Goal: Complete application form

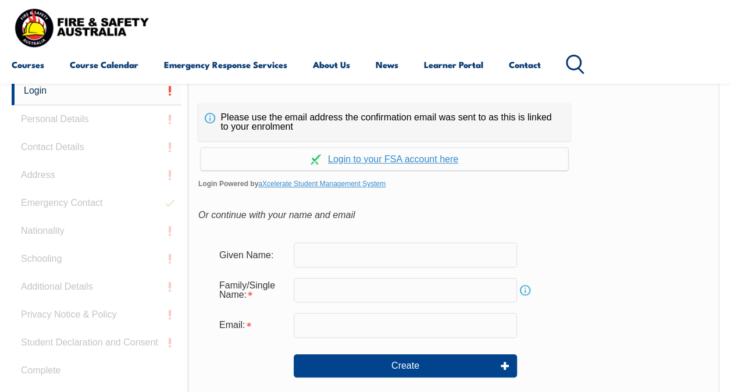
scroll to position [217, 0]
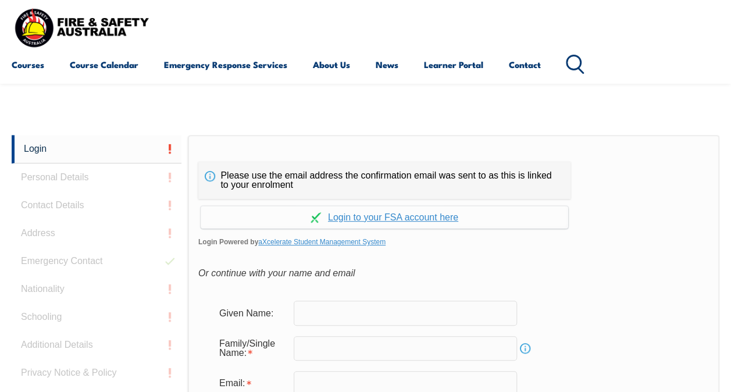
click at [351, 315] on input "text" at bounding box center [405, 313] width 223 height 24
type input "[PERSON_NAME]"
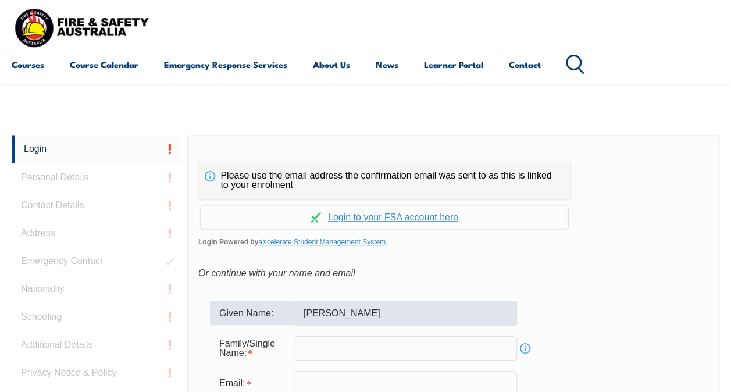
type input "[PERSON_NAME]"
type input "[EMAIL_ADDRESS][DOMAIN_NAME]"
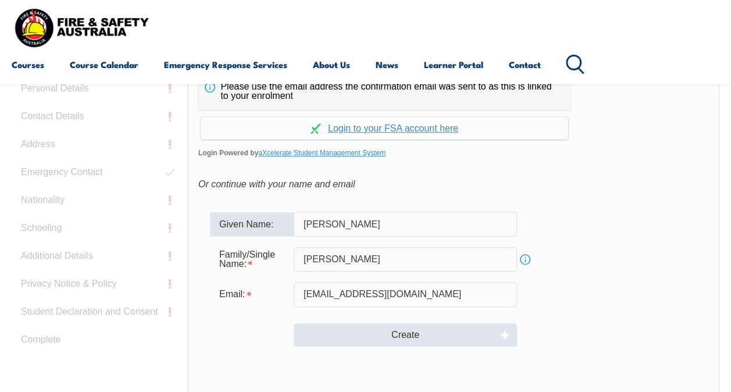
scroll to position [391, 0]
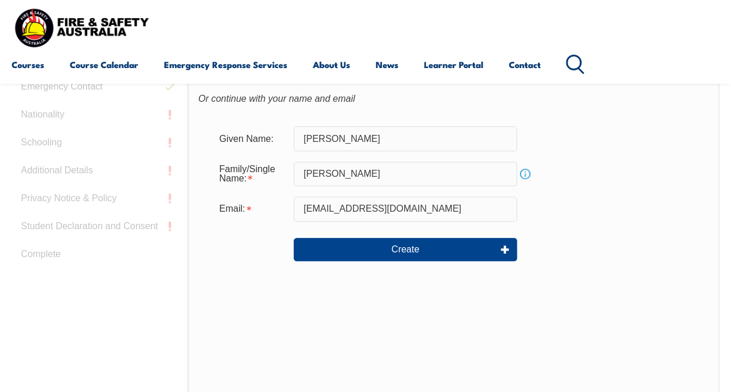
click at [520, 173] on link "Info" at bounding box center [525, 174] width 16 height 16
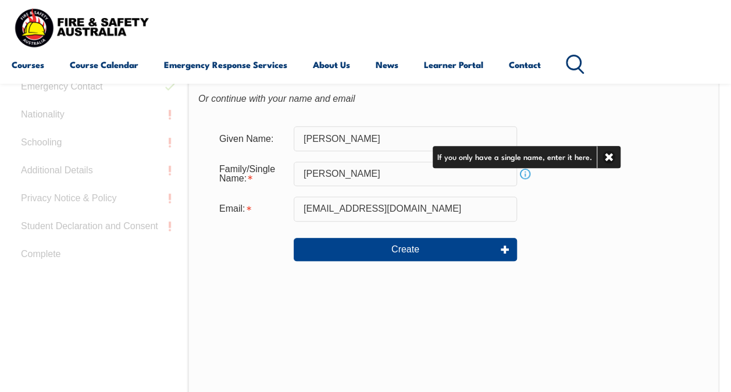
click at [573, 201] on div "Email: zoe.hamilton2@rmit.edu.au" at bounding box center [453, 209] width 487 height 24
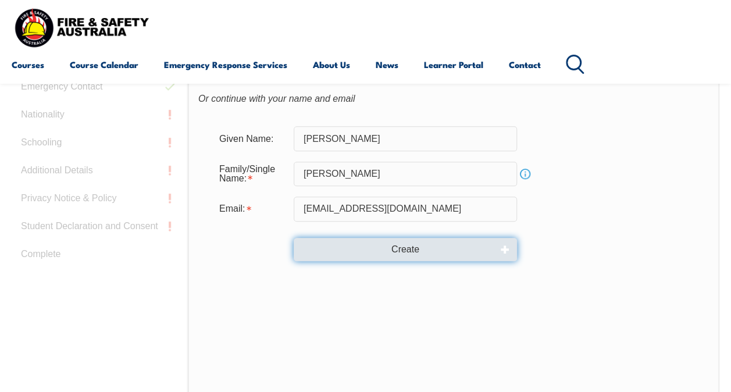
click at [413, 247] on button "Create" at bounding box center [405, 249] width 223 height 23
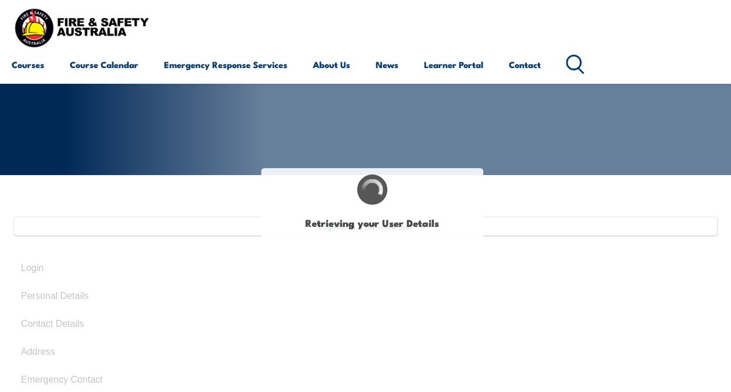
scroll to position [233, 0]
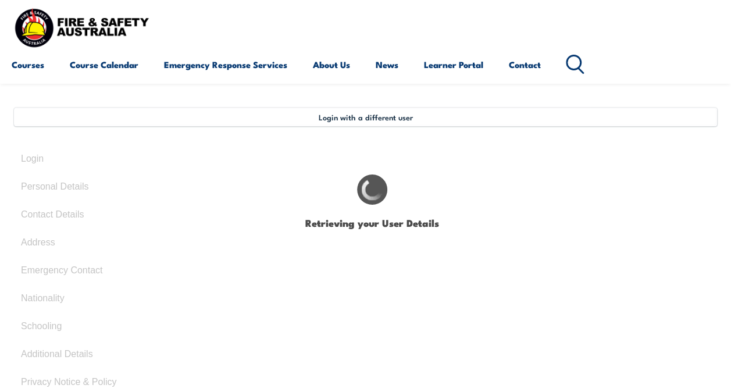
type input "[PERSON_NAME]"
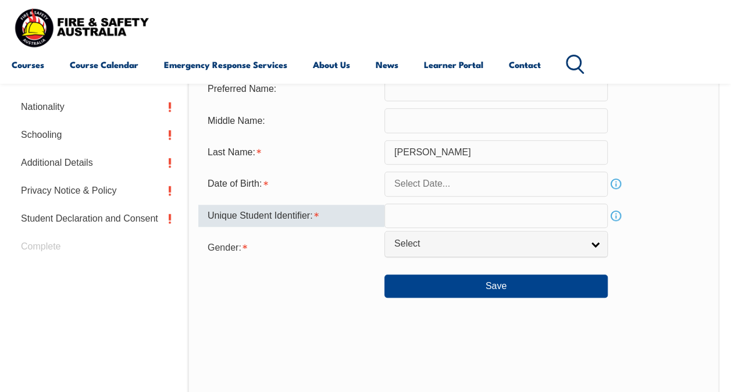
scroll to position [398, 0]
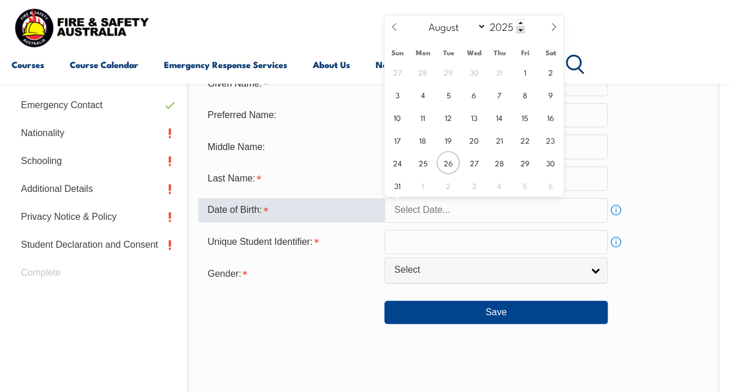
click at [425, 215] on input "text" at bounding box center [495, 210] width 223 height 24
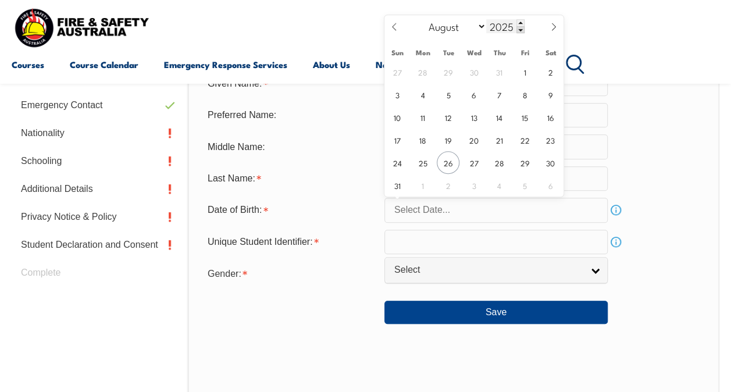
click at [505, 28] on input "2025" at bounding box center [505, 26] width 38 height 14
type input "2001"
click at [470, 28] on select "January February March April May June July August September October November De…" at bounding box center [454, 26] width 63 height 15
select select "0"
click at [423, 19] on select "January February March April May June July August September October November De…" at bounding box center [454, 26] width 63 height 15
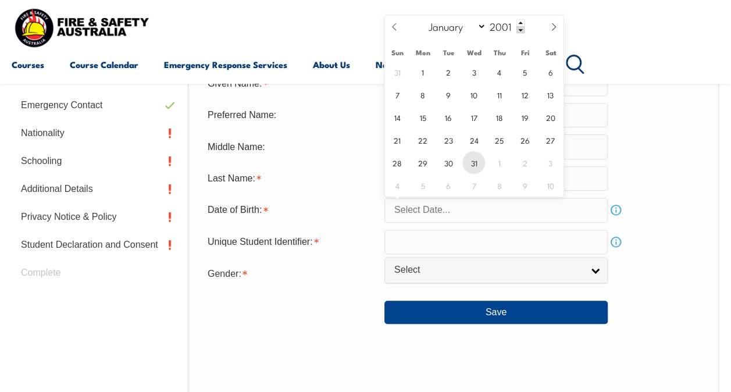
click at [471, 161] on span "31" at bounding box center [473, 162] width 23 height 23
type input "[DATE]"
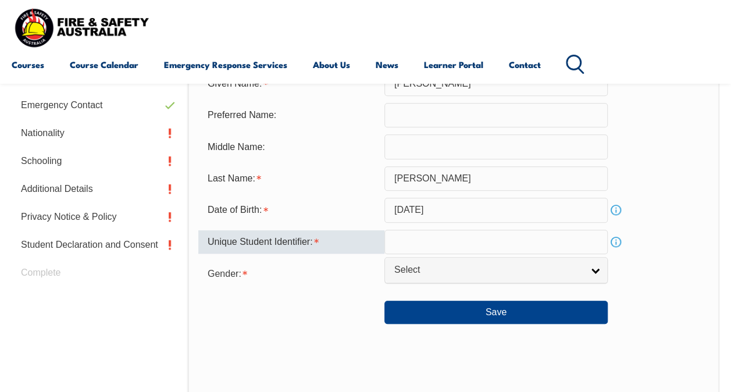
click at [407, 238] on input "text" at bounding box center [495, 242] width 223 height 24
click at [622, 245] on link "Info" at bounding box center [616, 242] width 16 height 16
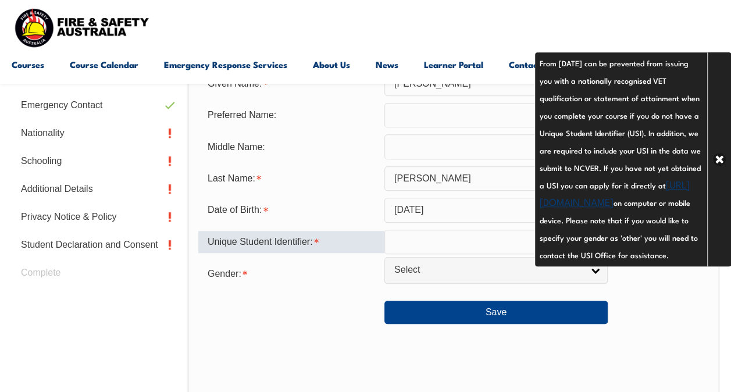
click at [357, 244] on div "Unique Student Identifier:" at bounding box center [291, 242] width 186 height 22
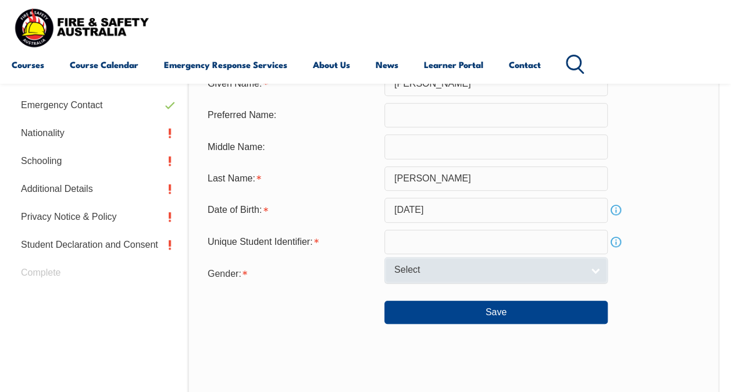
click at [432, 267] on span "Select" at bounding box center [488, 270] width 188 height 12
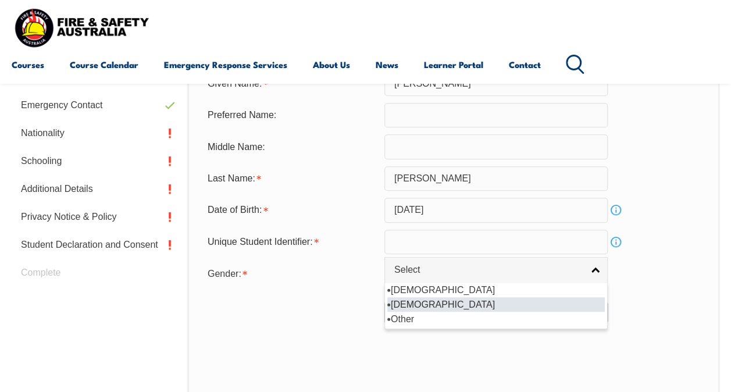
click at [416, 304] on li "[DEMOGRAPHIC_DATA]" at bounding box center [496, 304] width 218 height 15
select select "F"
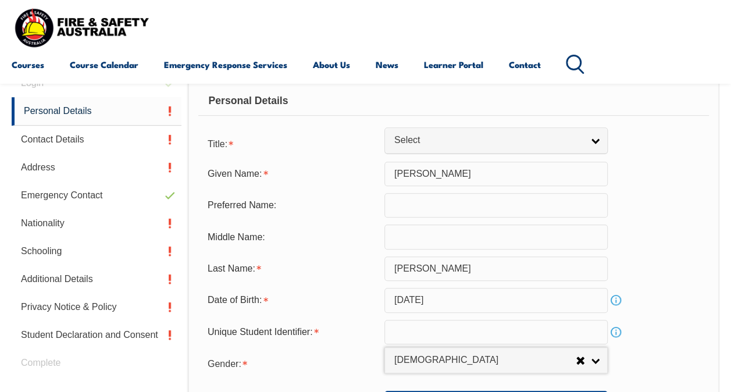
scroll to position [282, 0]
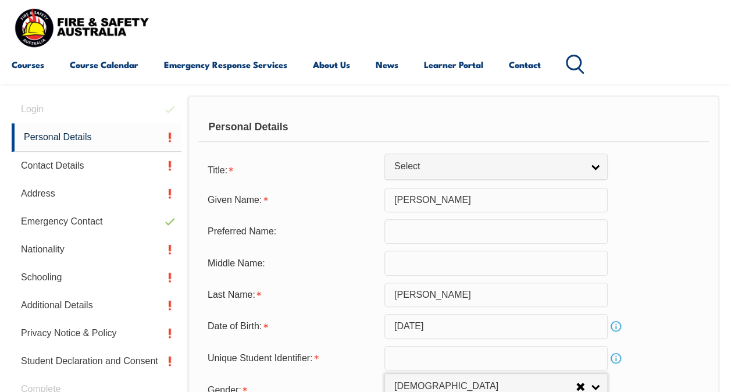
click at [445, 179] on div "Title: Mr Mrs Ms [PERSON_NAME] Other Select" at bounding box center [453, 169] width 511 height 23
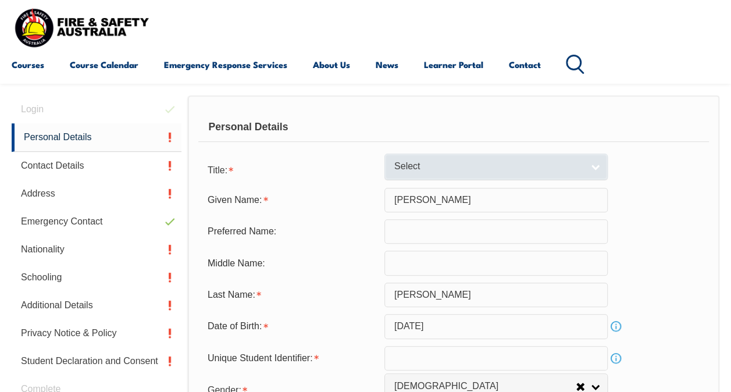
click at [442, 173] on link "Select" at bounding box center [495, 167] width 223 height 26
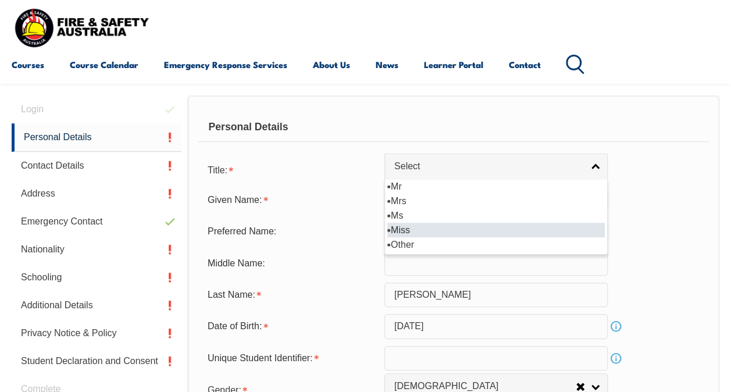
click at [416, 226] on li "Miss" at bounding box center [496, 230] width 218 height 15
select select "Miss"
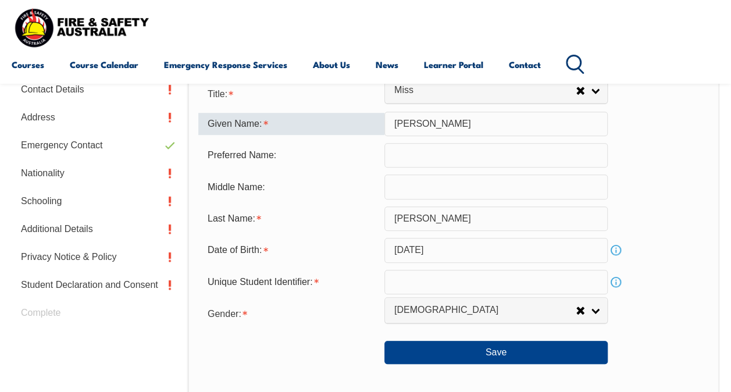
scroll to position [340, 0]
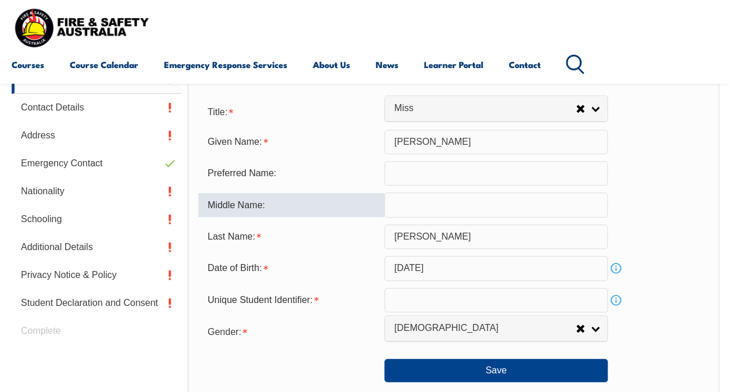
click at [449, 207] on input "text" at bounding box center [495, 204] width 223 height 24
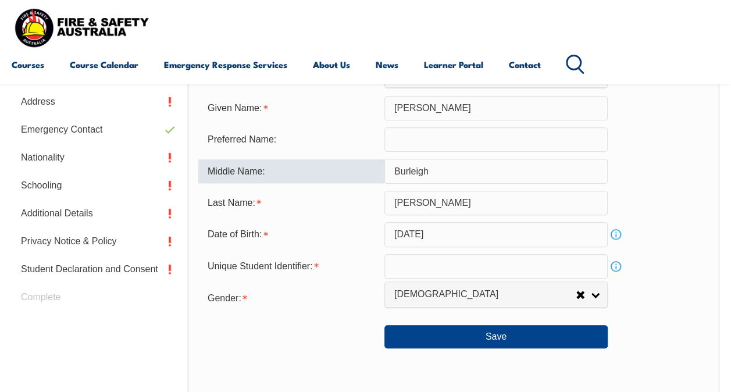
scroll to position [398, 0]
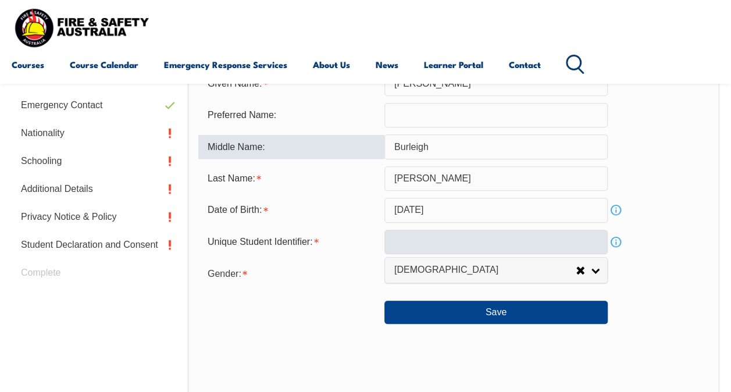
type input "Burleigh"
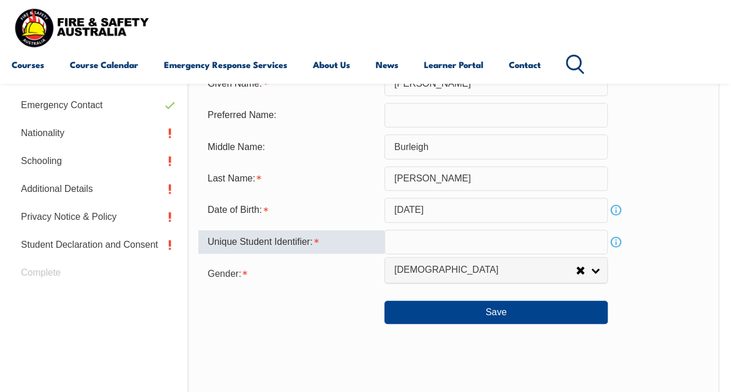
click at [436, 244] on input "text" at bounding box center [495, 242] width 223 height 24
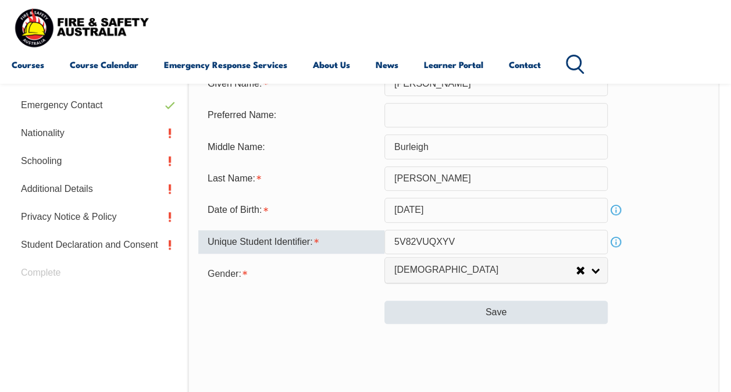
type input "5V82VUQXYV"
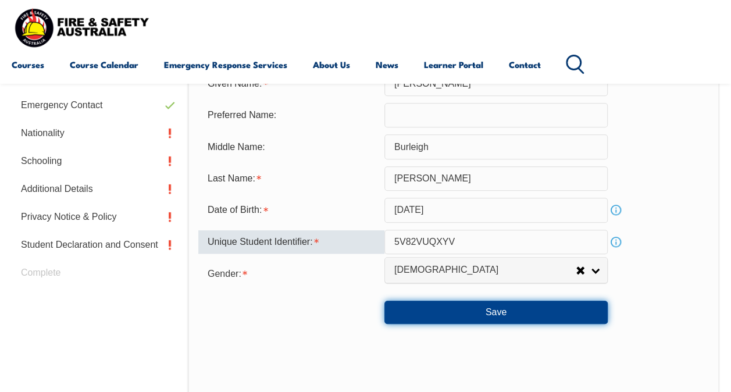
click at [489, 315] on button "Save" at bounding box center [495, 312] width 223 height 23
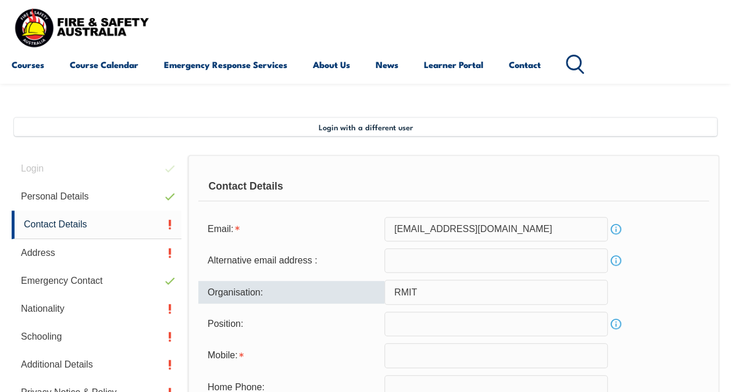
scroll to position [252, 0]
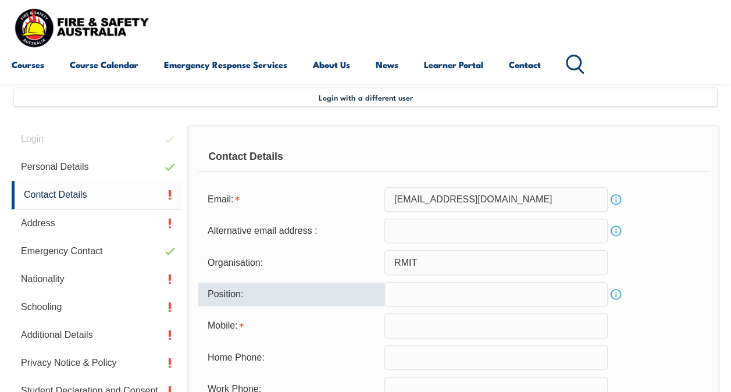
click at [406, 295] on input "text" at bounding box center [495, 294] width 223 height 24
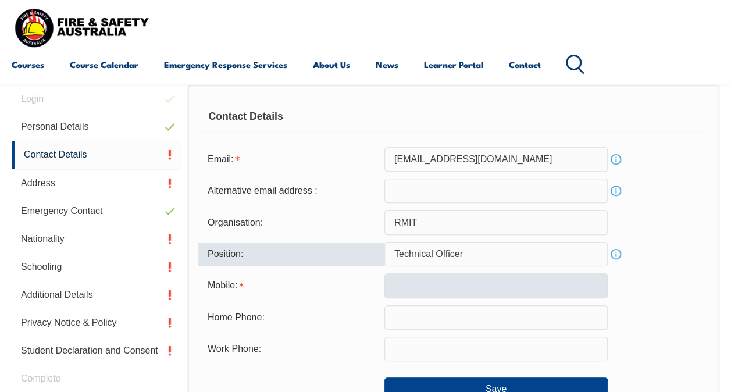
scroll to position [311, 0]
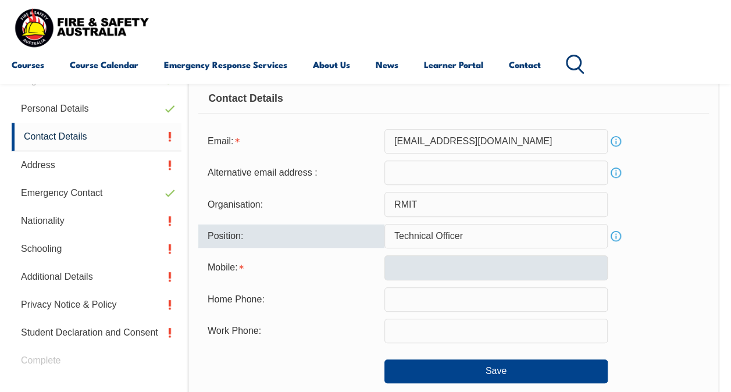
type input "Technical Officer"
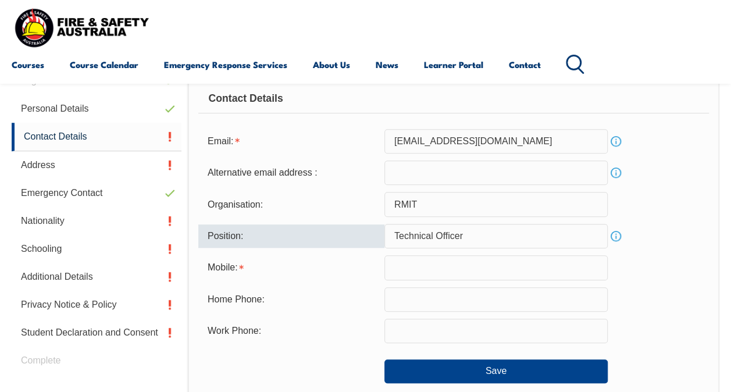
click at [417, 269] on input "text" at bounding box center [495, 267] width 223 height 24
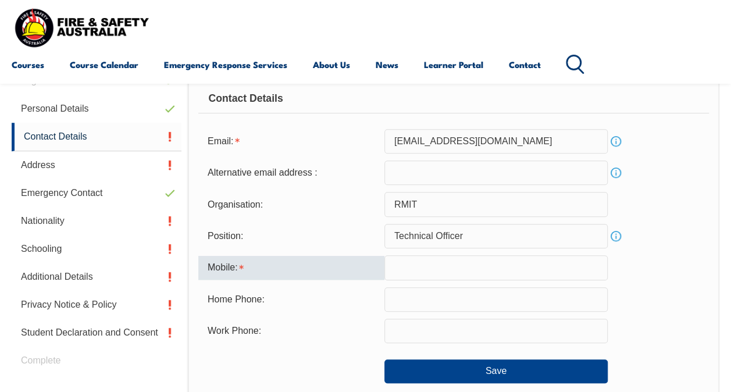
click at [397, 268] on input "text" at bounding box center [495, 267] width 223 height 24
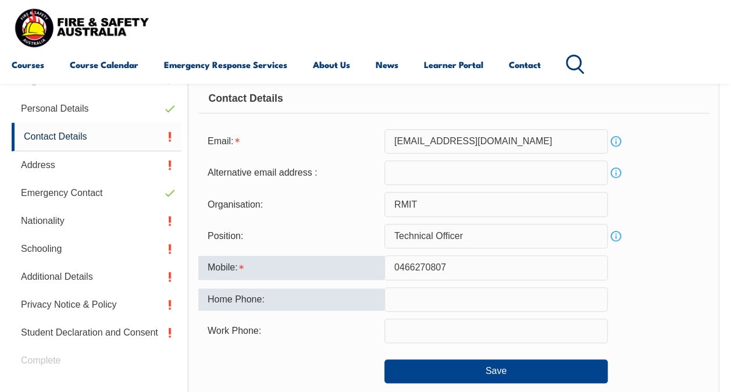
type input "0466270807"
click at [316, 302] on div "Home Phone:" at bounding box center [291, 299] width 186 height 22
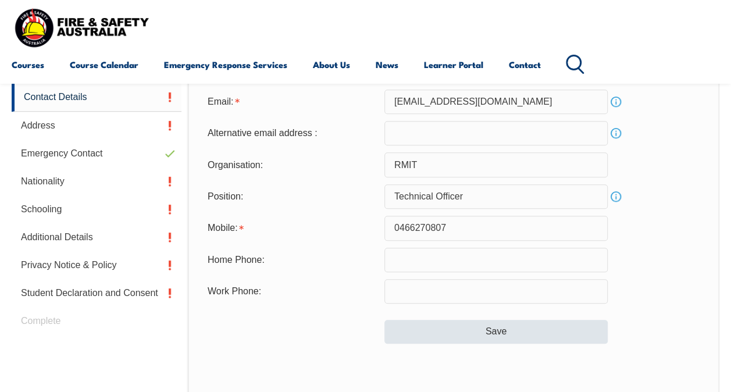
scroll to position [369, 0]
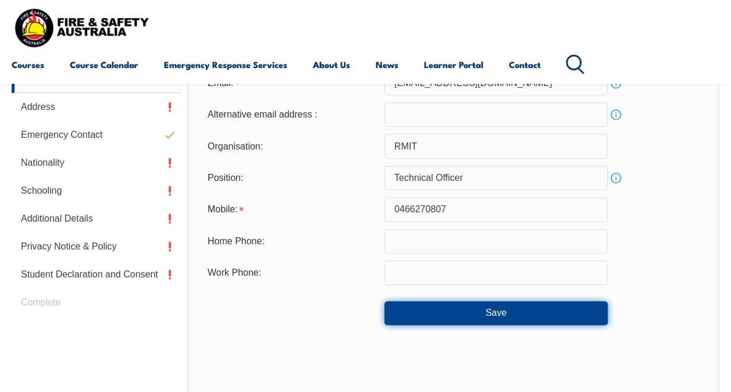
click at [436, 313] on button "Save" at bounding box center [495, 312] width 223 height 23
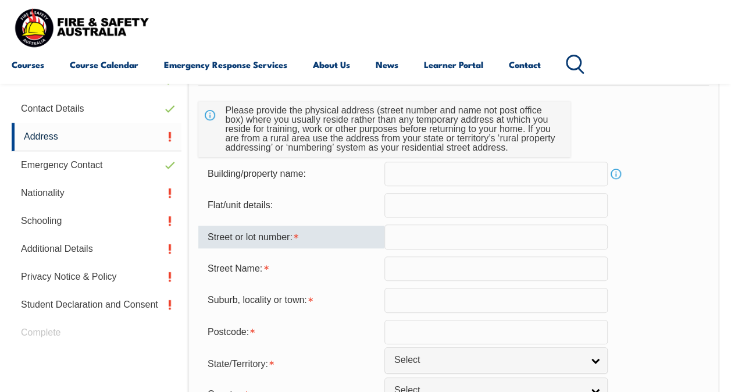
scroll to position [340, 0]
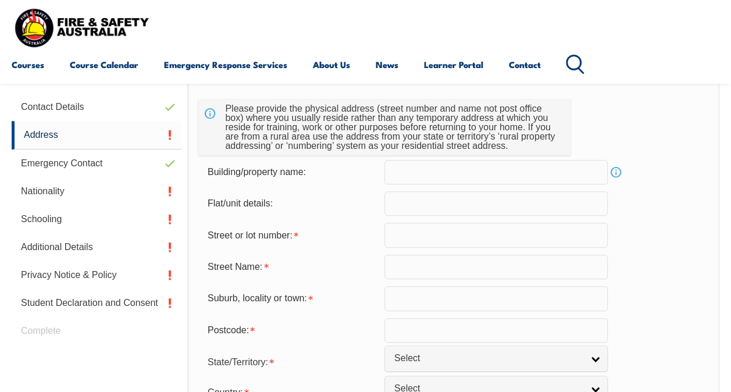
click at [422, 208] on input "text" at bounding box center [495, 203] width 223 height 24
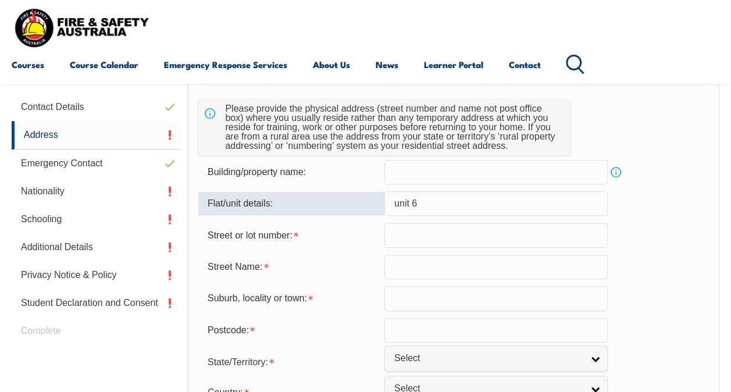
click at [400, 207] on input "unit 6" at bounding box center [495, 203] width 223 height 24
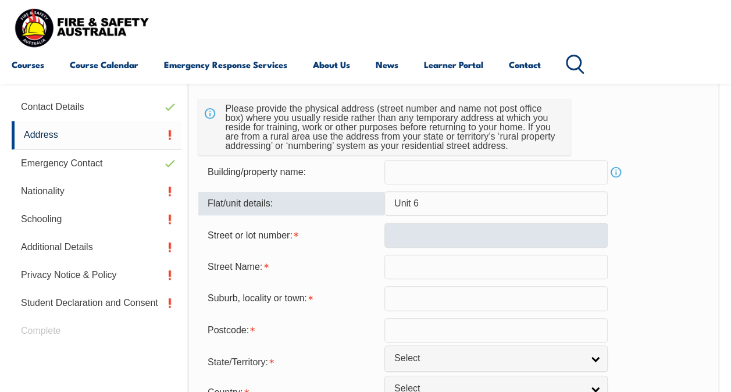
type input "Unit 6"
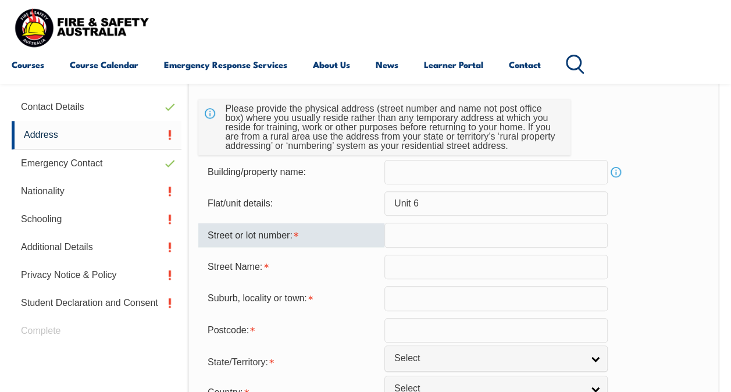
click at [407, 234] on input "text" at bounding box center [495, 235] width 223 height 24
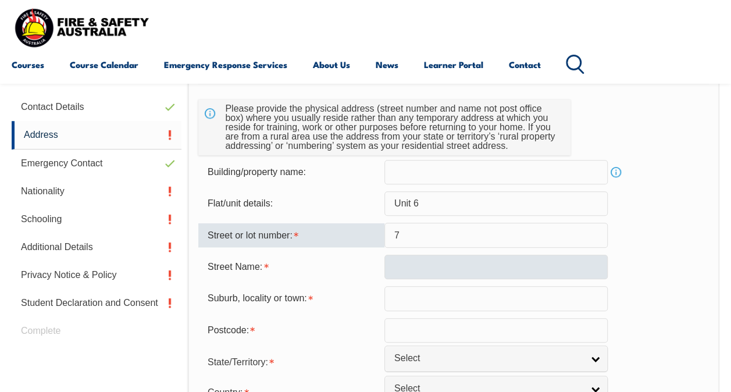
type input "7"
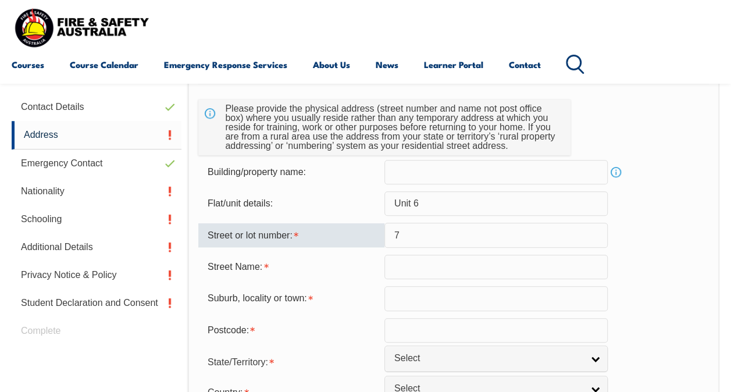
click at [409, 262] on input "text" at bounding box center [495, 267] width 223 height 24
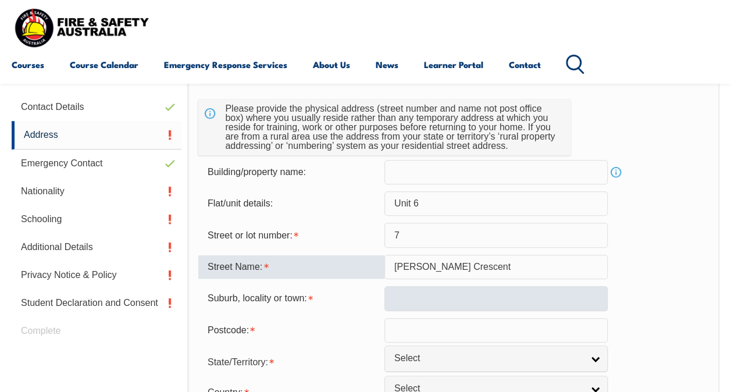
type input "[PERSON_NAME] Crescent"
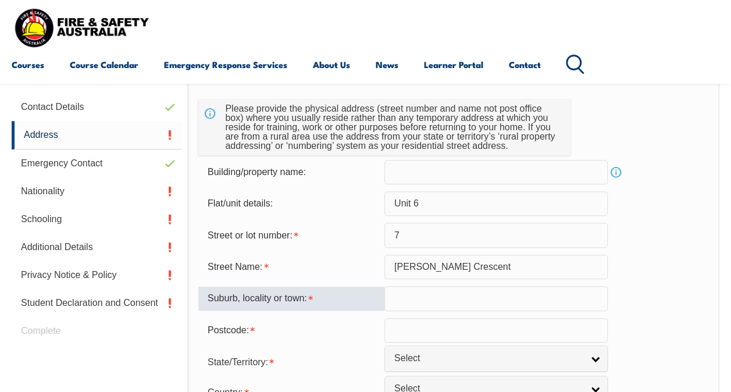
click at [433, 300] on input "text" at bounding box center [495, 298] width 223 height 24
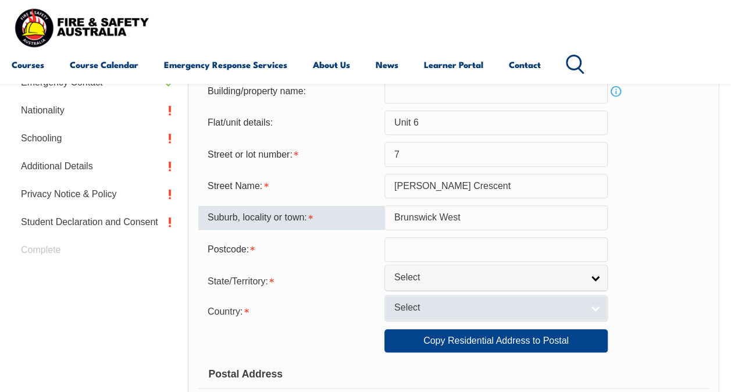
scroll to position [457, 0]
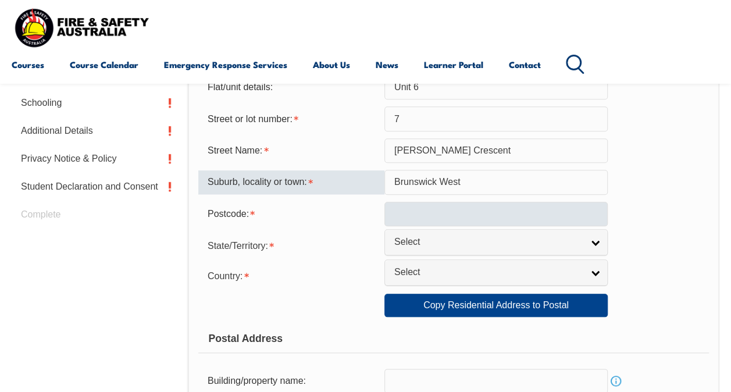
type input "Brunswick West"
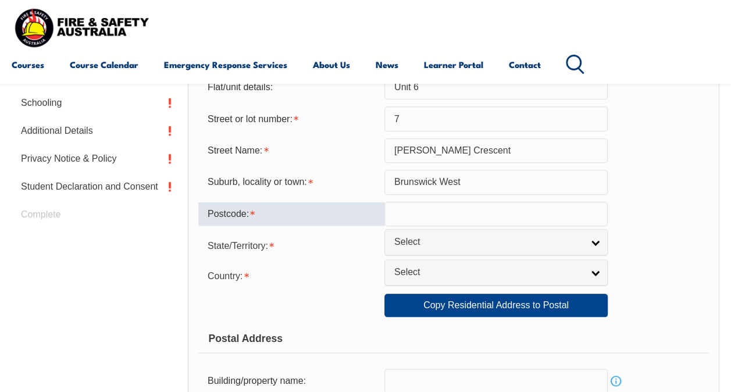
click at [425, 208] on input "text" at bounding box center [495, 214] width 223 height 24
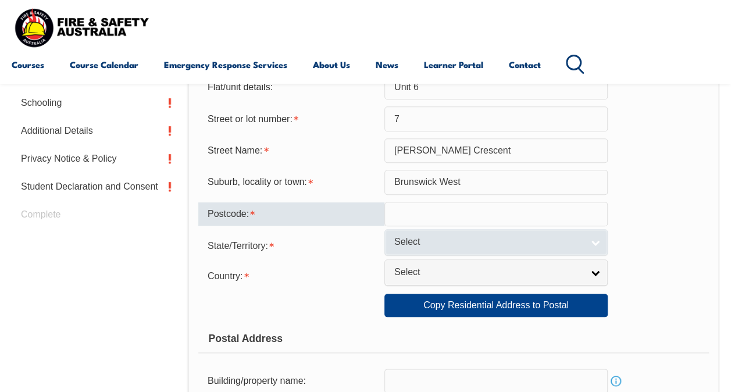
click at [416, 240] on span "Select" at bounding box center [488, 242] width 188 height 12
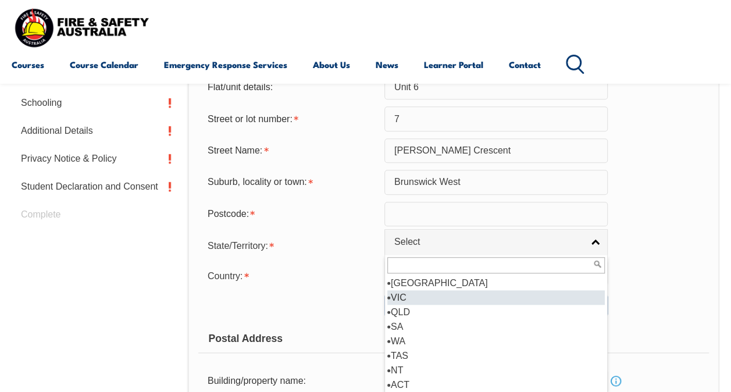
click at [405, 297] on li "VIC" at bounding box center [496, 297] width 218 height 15
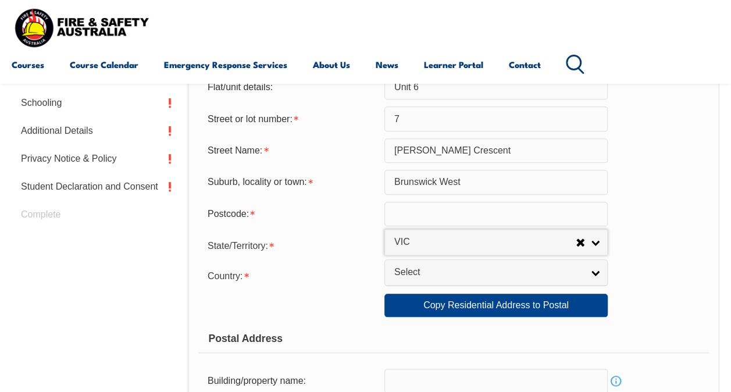
select select "VIC"
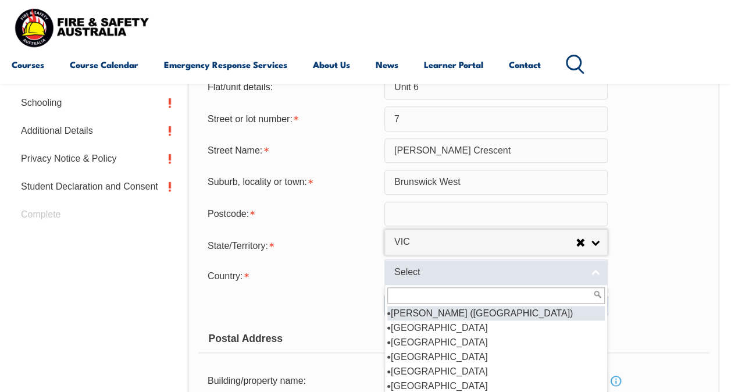
click at [414, 277] on span "Select" at bounding box center [488, 272] width 188 height 12
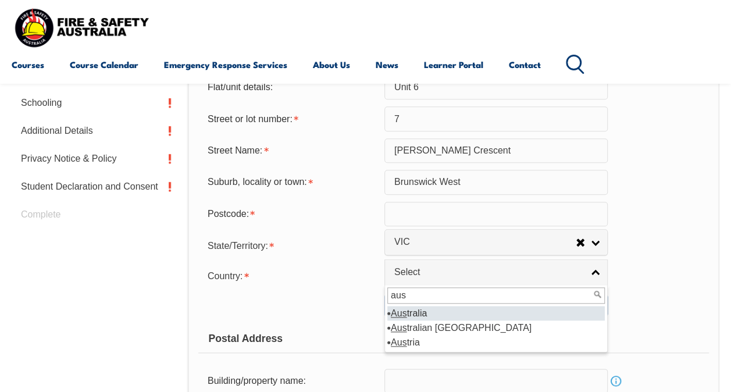
type input "aus"
click at [423, 310] on li "Aus tralia" at bounding box center [496, 313] width 218 height 15
select select "1101"
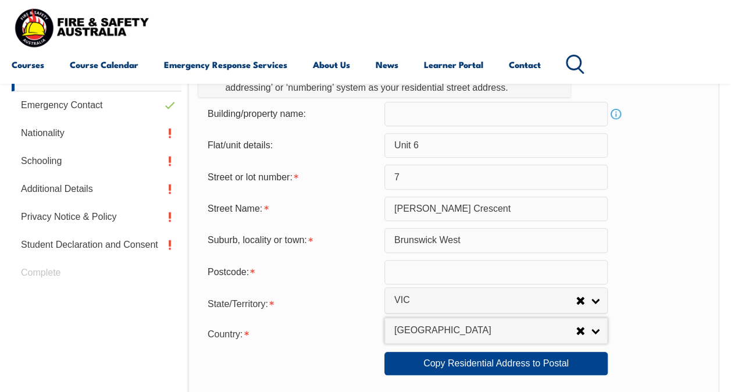
click at [404, 273] on input "text" at bounding box center [495, 272] width 223 height 24
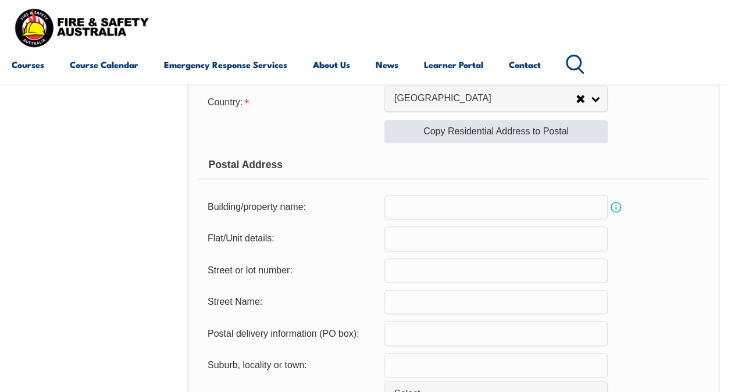
scroll to position [573, 0]
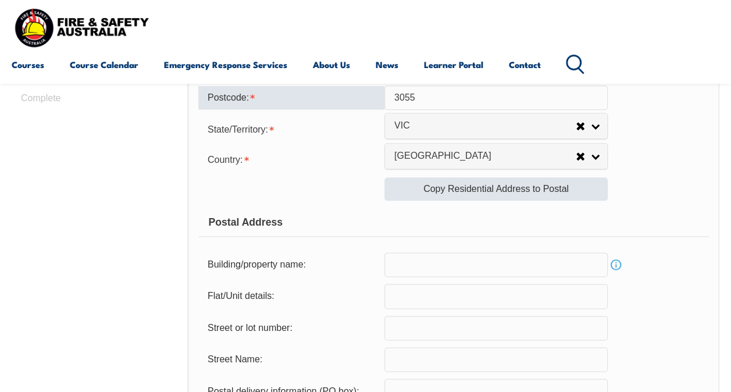
type input "3055"
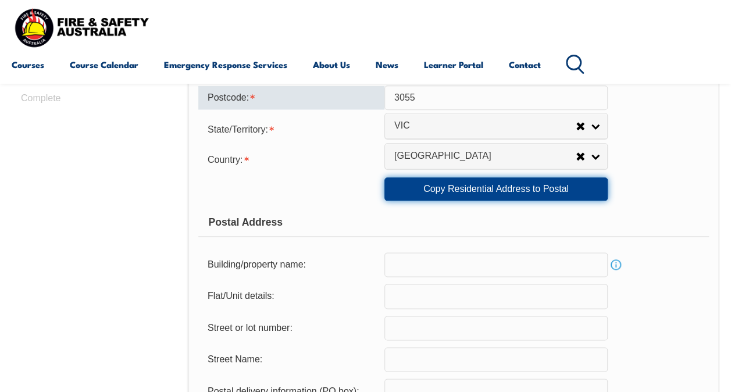
click at [441, 184] on link "Copy Residential Address to Postal" at bounding box center [495, 188] width 223 height 23
type input "Unit 6"
type input "7"
type input "[PERSON_NAME] Crescent"
type input "Brunswick West"
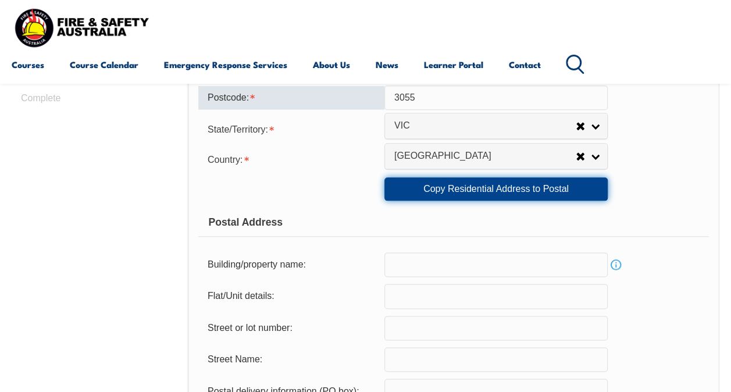
select select "VIC"
type input "3055"
select select "1101"
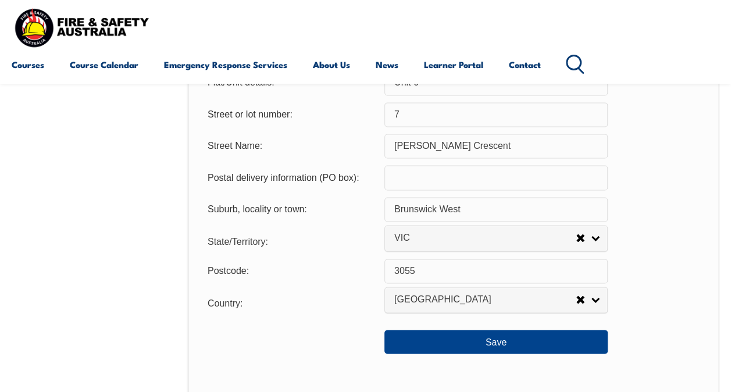
scroll to position [864, 0]
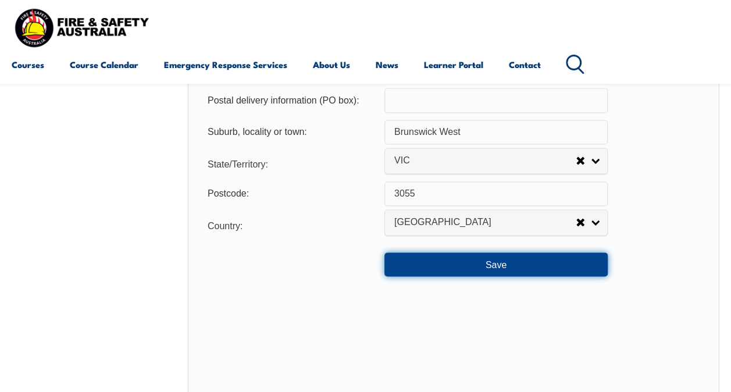
click at [458, 263] on button "Save" at bounding box center [495, 263] width 223 height 23
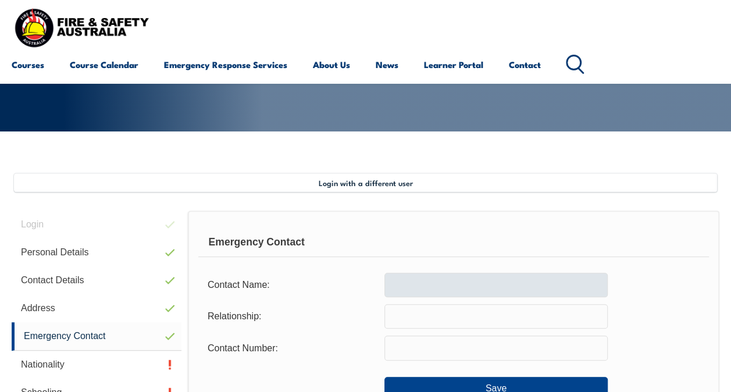
scroll to position [166, 0]
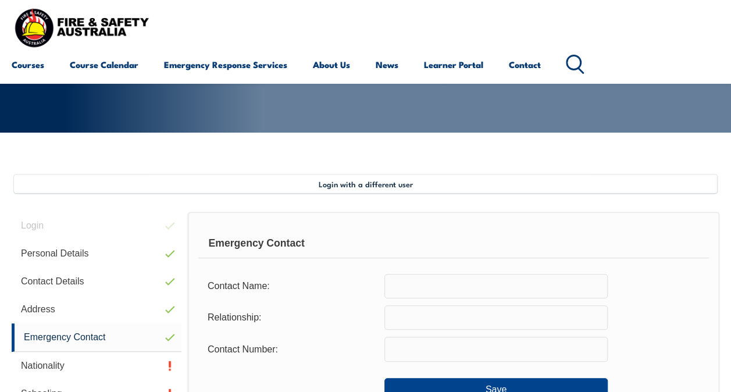
click at [454, 289] on input "text" at bounding box center [495, 286] width 223 height 24
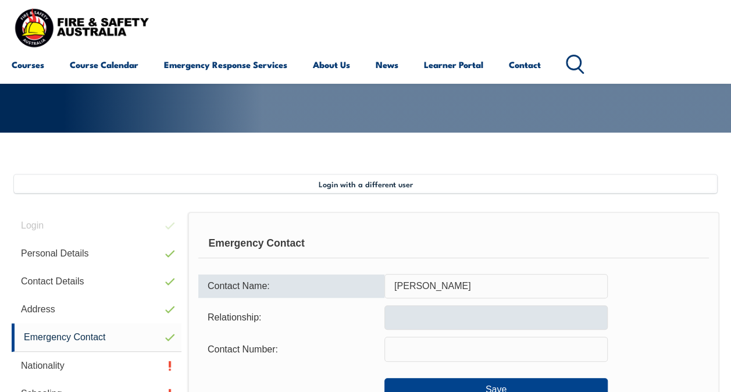
type input "[PERSON_NAME]"
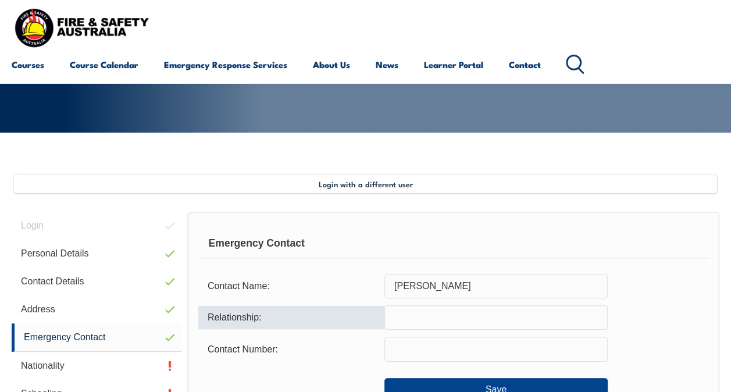
click at [443, 309] on input "text" at bounding box center [495, 317] width 223 height 24
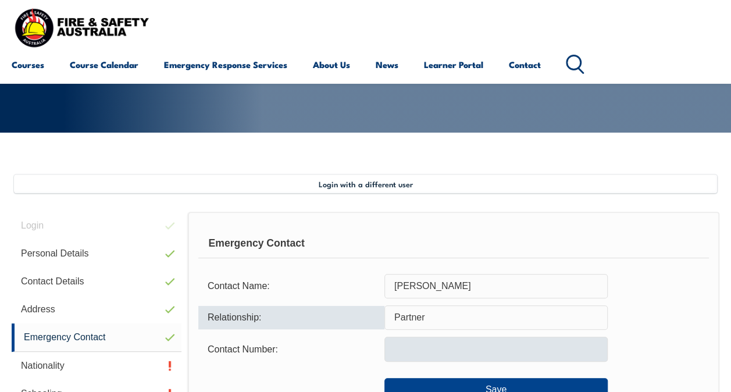
type input "Partner"
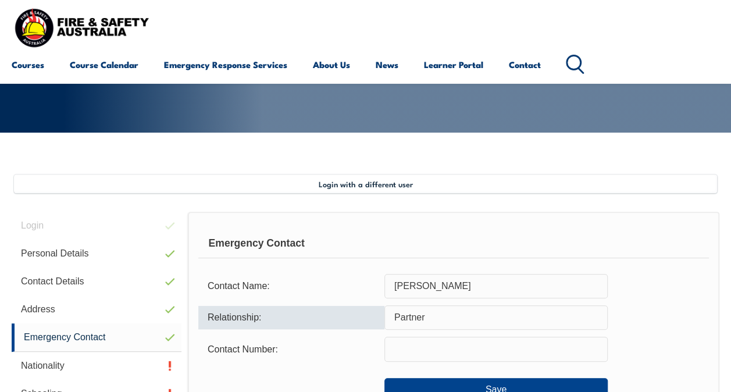
click at [516, 355] on input "text" at bounding box center [495, 349] width 223 height 24
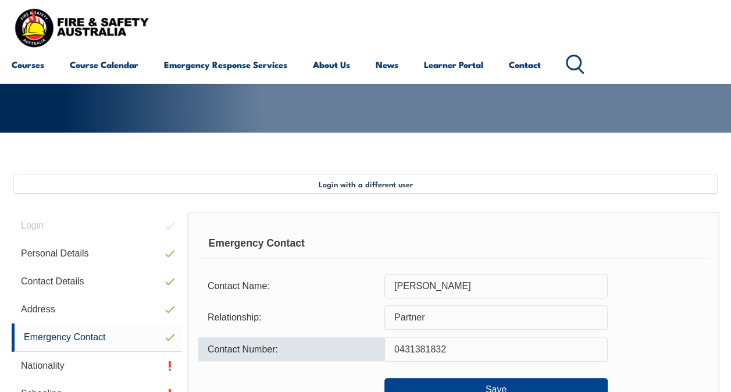
scroll to position [237, 0]
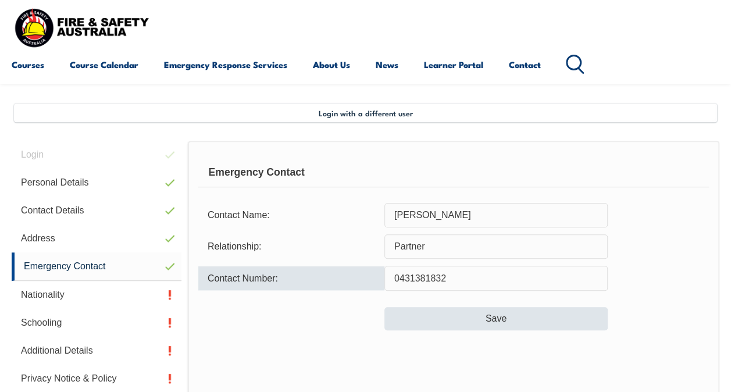
type input "0431381832"
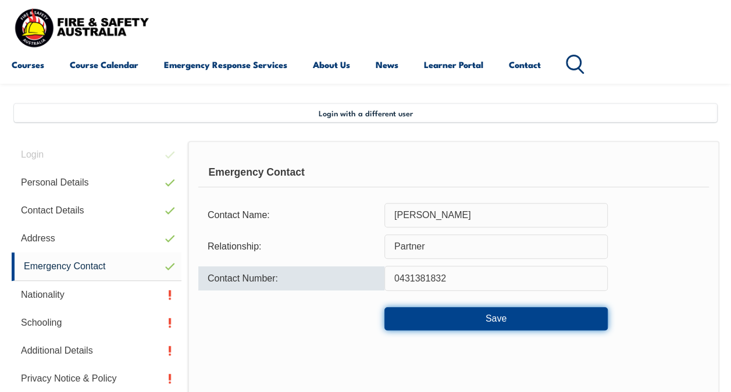
click at [518, 326] on button "Save" at bounding box center [495, 318] width 223 height 23
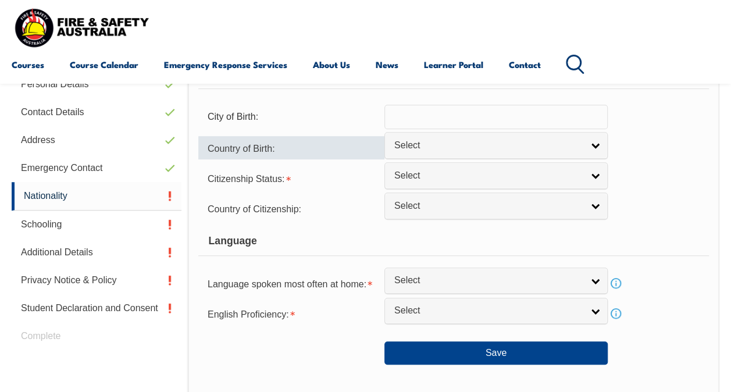
scroll to position [354, 0]
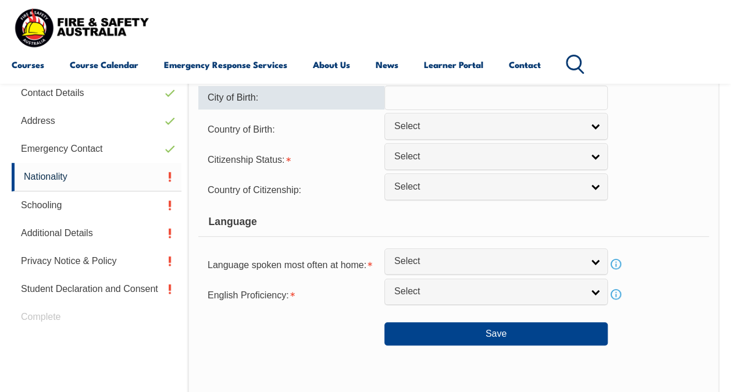
click at [397, 106] on input "text" at bounding box center [495, 97] width 223 height 24
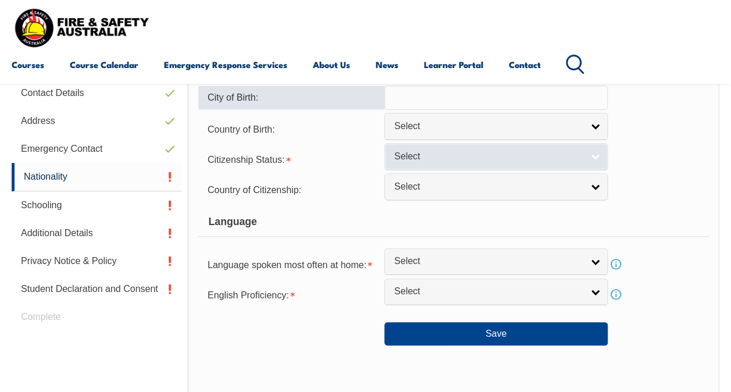
click at [404, 157] on span "Select" at bounding box center [488, 157] width 188 height 12
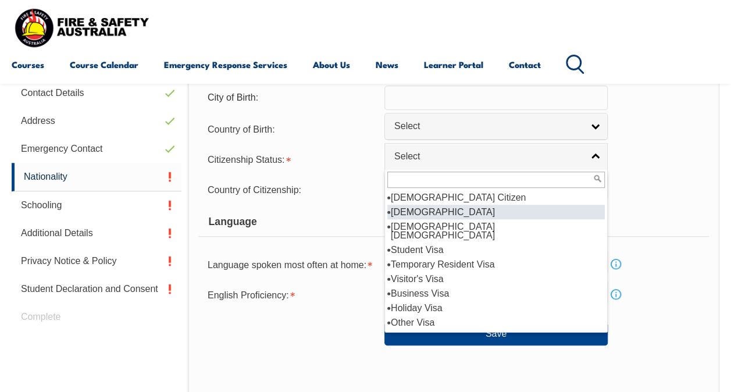
click at [425, 213] on li "[DEMOGRAPHIC_DATA]" at bounding box center [496, 212] width 218 height 15
select select "2"
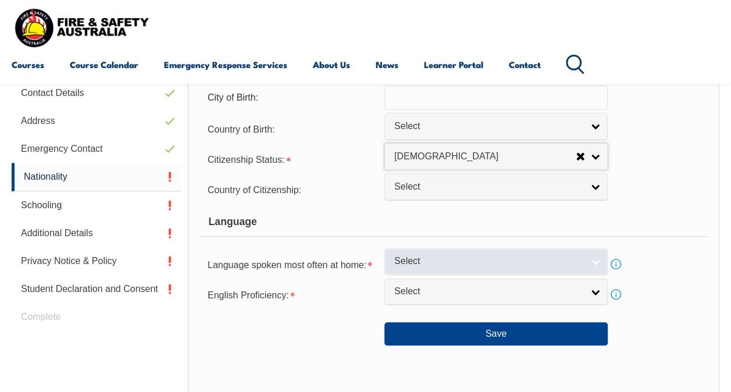
click at [400, 266] on span "Select" at bounding box center [488, 261] width 188 height 12
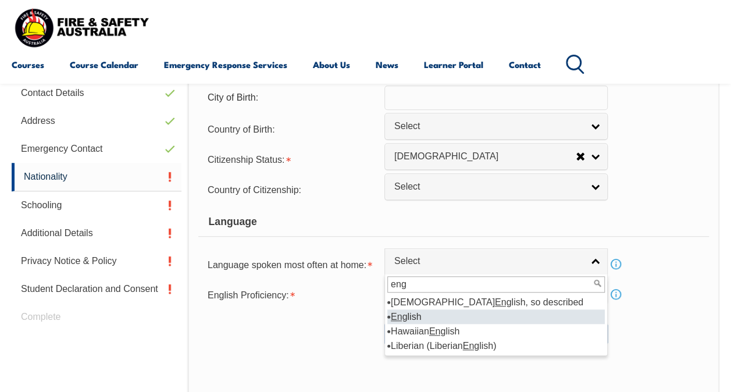
type input "eng"
click at [401, 317] on em "Eng" at bounding box center [399, 317] width 16 height 10
select select "1201"
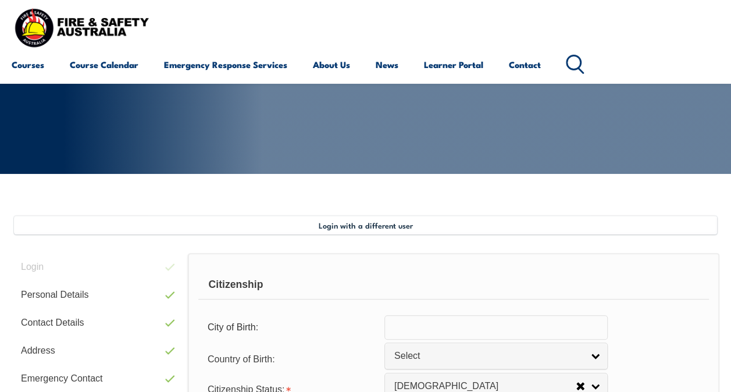
scroll to position [122, 0]
